Goal: Go to known website: Go to known website

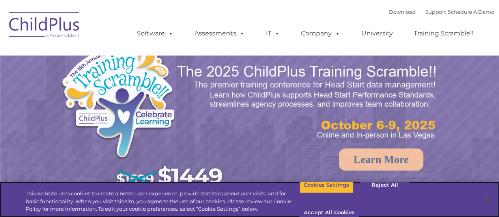
select select "MEDIUM"
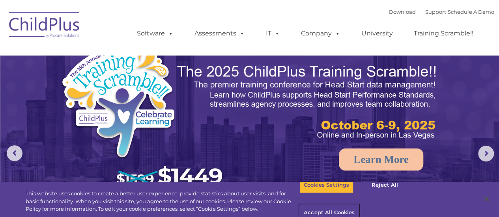
click at [359, 205] on button "Accept All Cookies" at bounding box center [329, 213] width 60 height 17
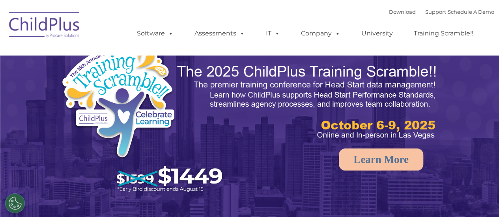
select select "MEDIUM"
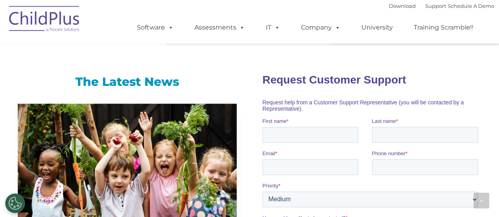
scroll to position [453, 0]
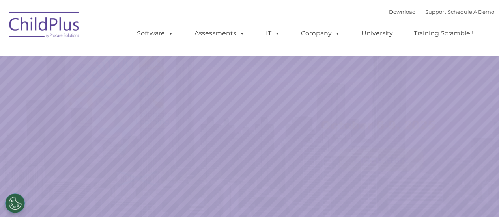
select select "MEDIUM"
